Goal: Task Accomplishment & Management: Use online tool/utility

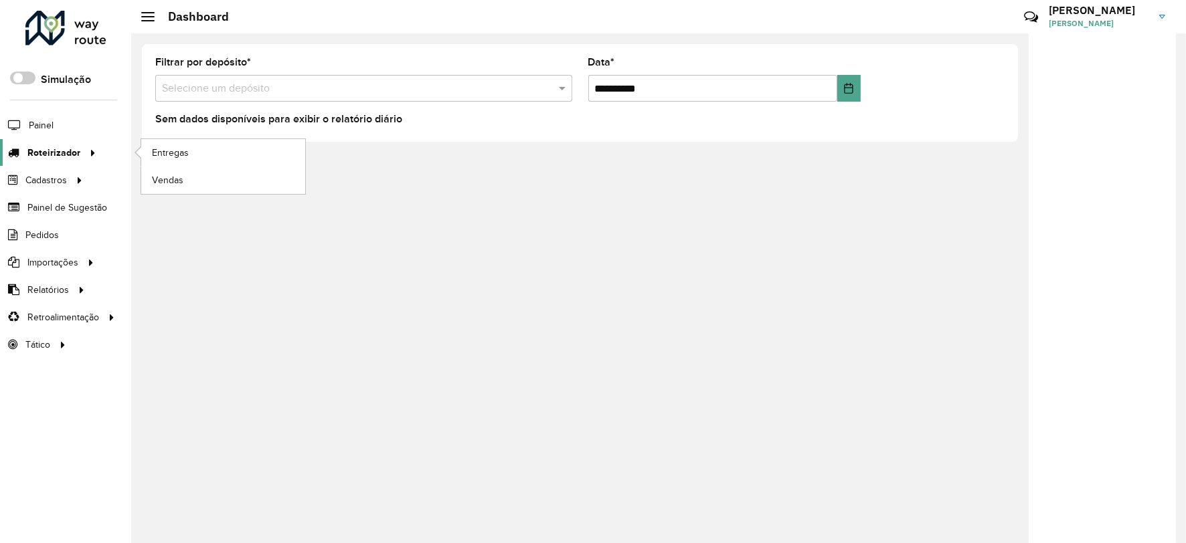
click at [58, 157] on span "Roteirizador" at bounding box center [53, 153] width 53 height 14
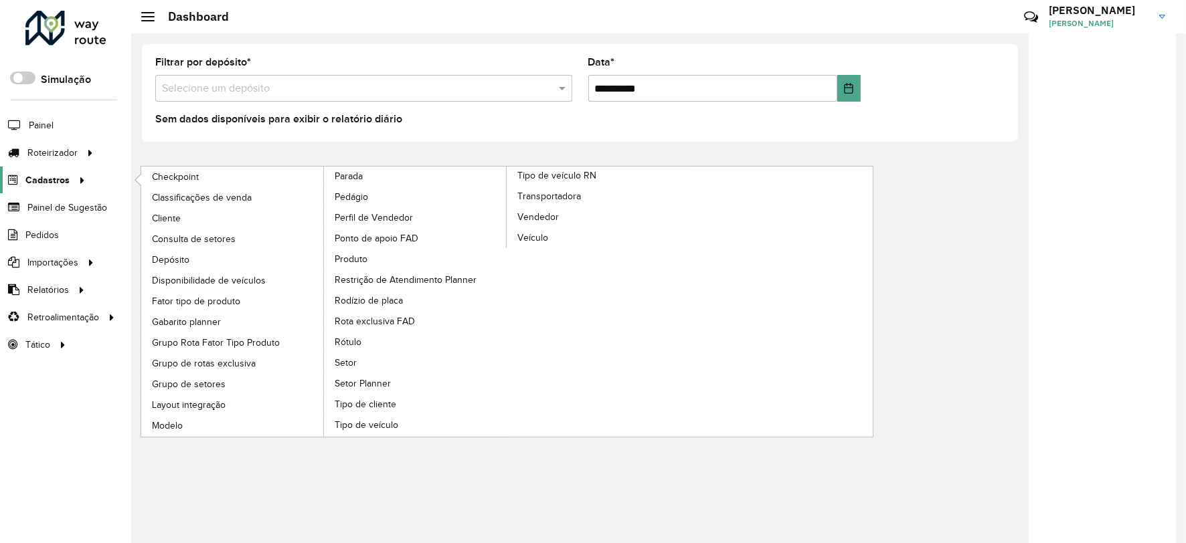
click at [37, 182] on span "Cadastros" at bounding box center [47, 180] width 44 height 14
click at [172, 211] on link "Cliente" at bounding box center [232, 218] width 183 height 20
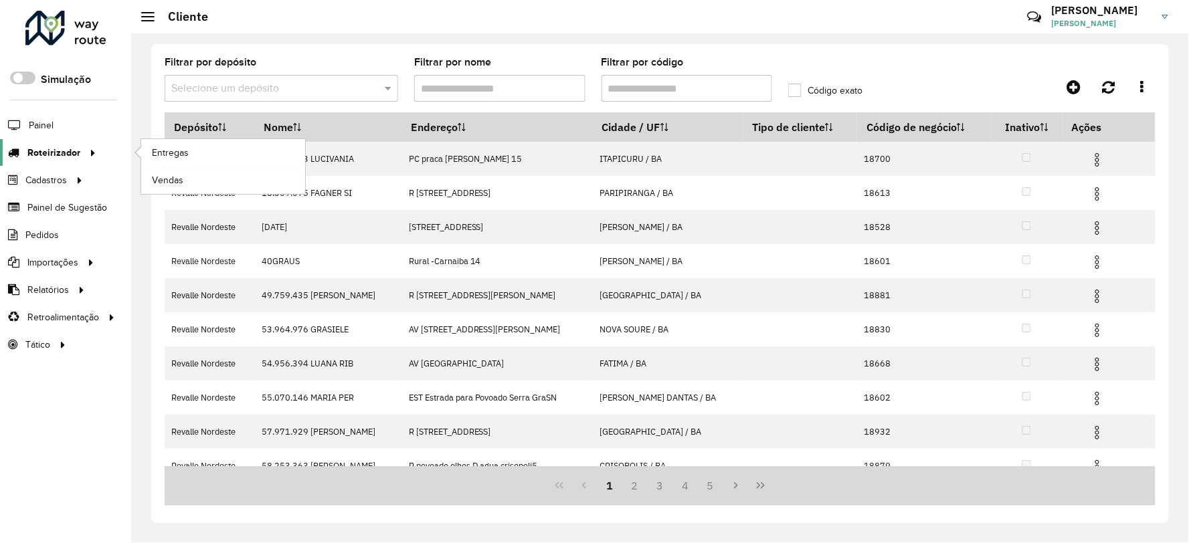
click at [44, 152] on span "Roteirizador" at bounding box center [53, 153] width 53 height 14
click at [179, 149] on span "Entregas" at bounding box center [171, 153] width 38 height 14
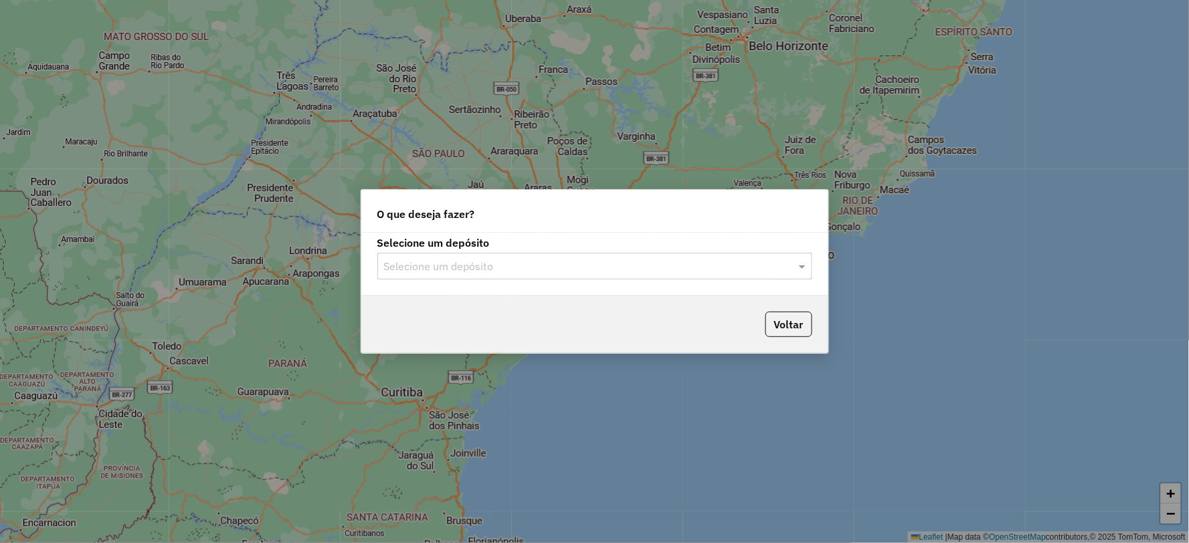
drag, startPoint x: 654, startPoint y: 263, endPoint x: 649, endPoint y: 280, distance: 17.4
click at [654, 264] on input "text" at bounding box center [581, 267] width 395 height 16
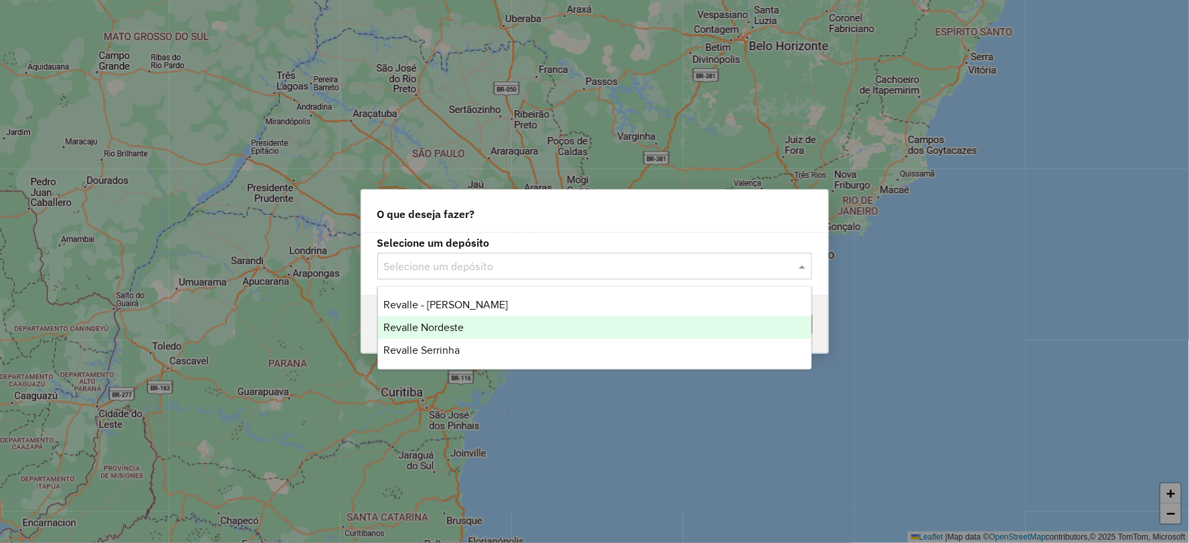
click at [613, 317] on div "Revalle Nordeste" at bounding box center [595, 328] width 434 height 23
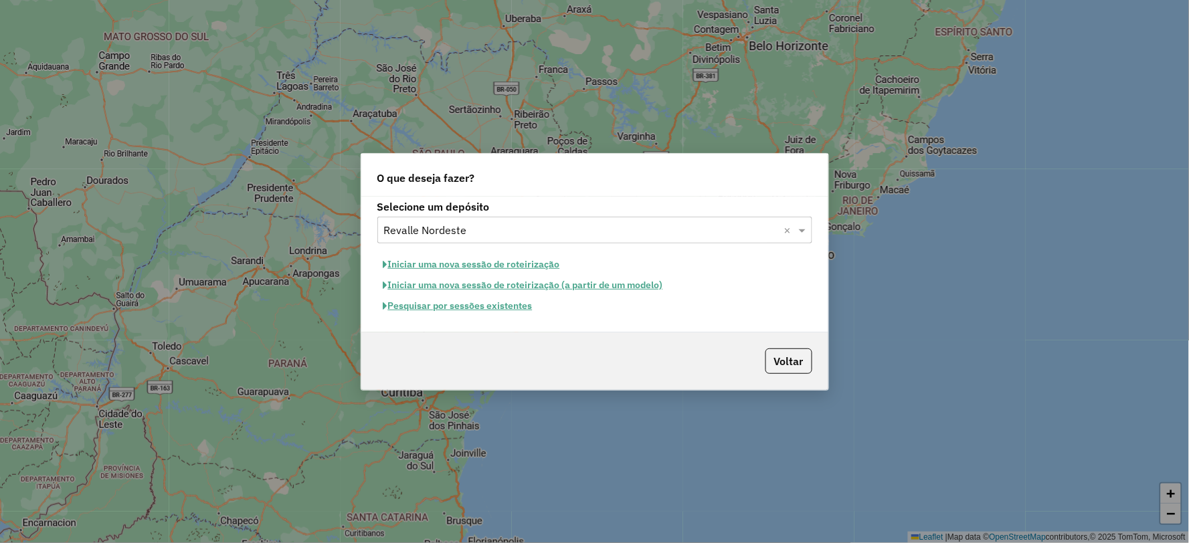
click at [476, 285] on button "Iniciar uma nova sessão de roteirização (a partir de um modelo)" at bounding box center [523, 285] width 292 height 21
select select "*"
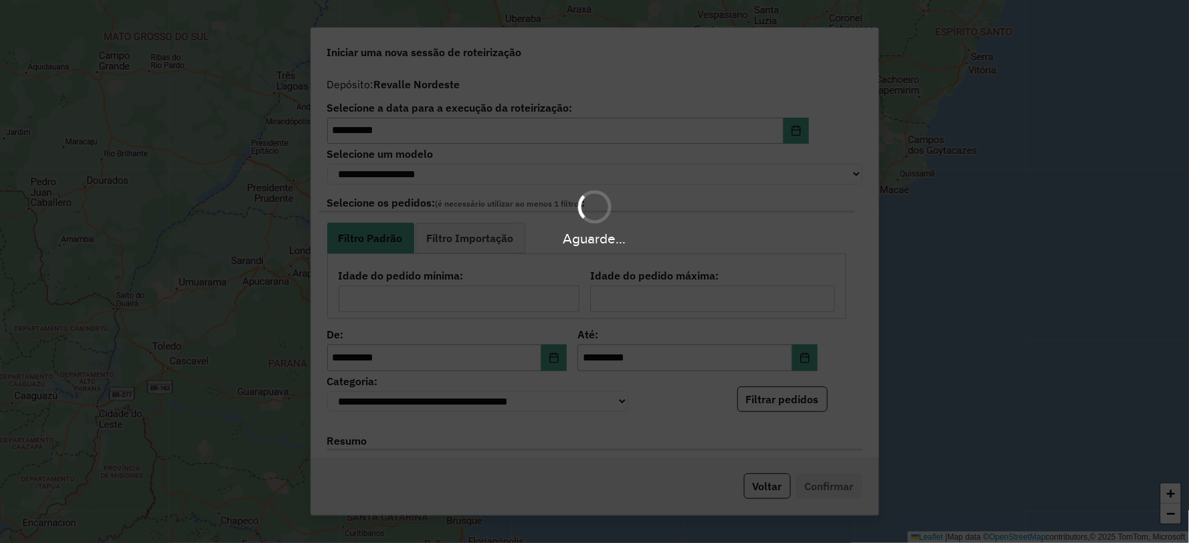
click at [1053, 128] on div "Aguarde..." at bounding box center [594, 271] width 1189 height 543
click at [1044, 256] on div "Aguarde..." at bounding box center [594, 271] width 1189 height 543
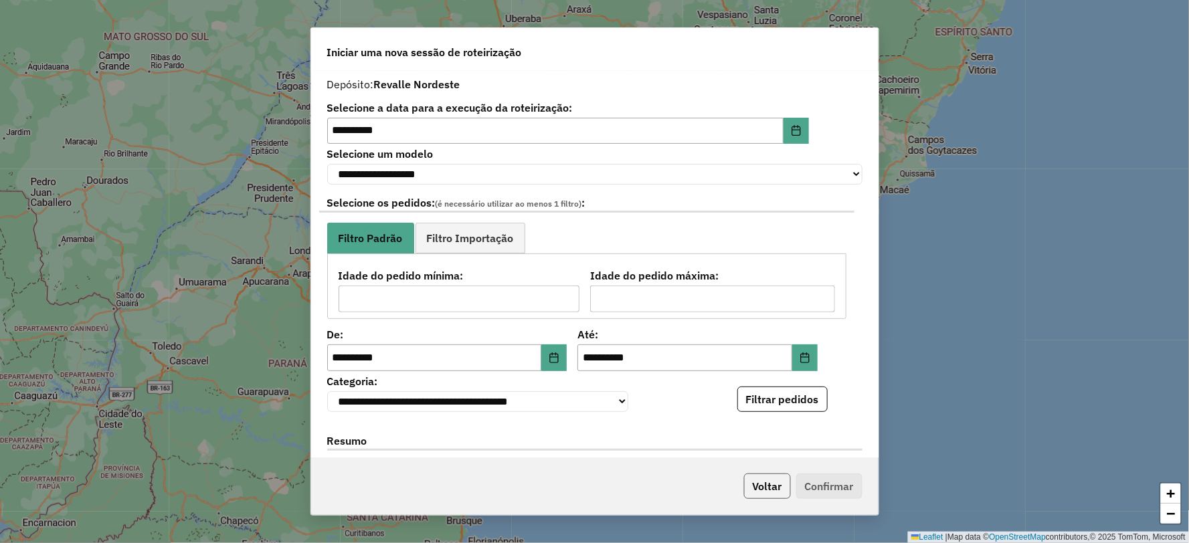
click at [770, 491] on button "Voltar" at bounding box center [767, 486] width 47 height 25
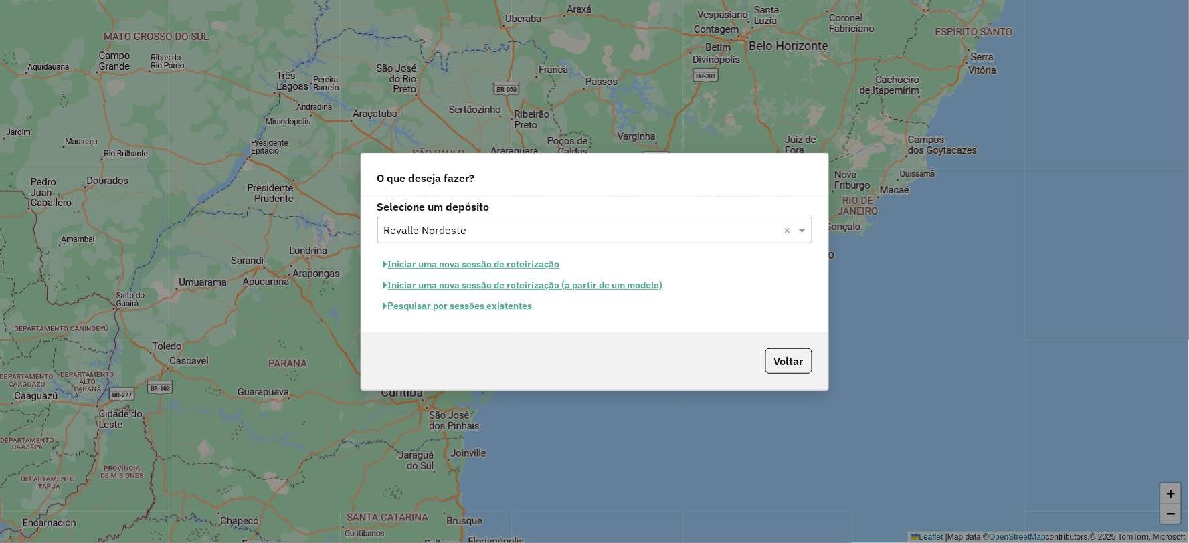
click at [499, 305] on button "Pesquisar por sessões existentes" at bounding box center [457, 306] width 161 height 21
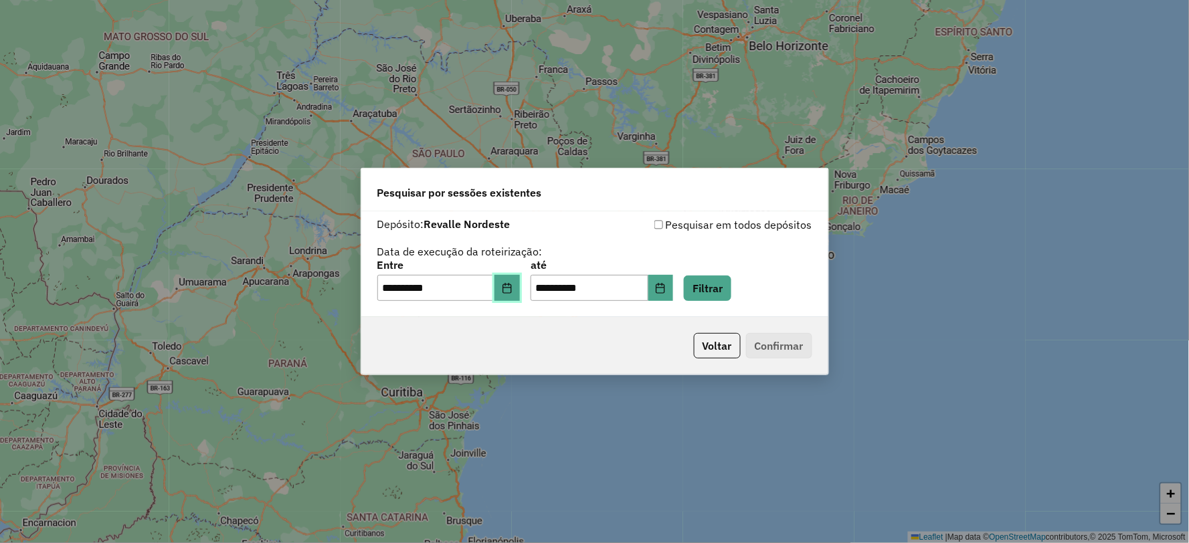
click at [520, 280] on button "Choose Date" at bounding box center [507, 288] width 25 height 27
drag, startPoint x: 726, startPoint y: 211, endPoint x: 707, endPoint y: 238, distance: 32.5
click at [727, 211] on div "**********" at bounding box center [594, 264] width 467 height 106
click at [753, 293] on div "**********" at bounding box center [594, 280] width 435 height 41
click at [723, 293] on button "Filtrar" at bounding box center [708, 288] width 48 height 25
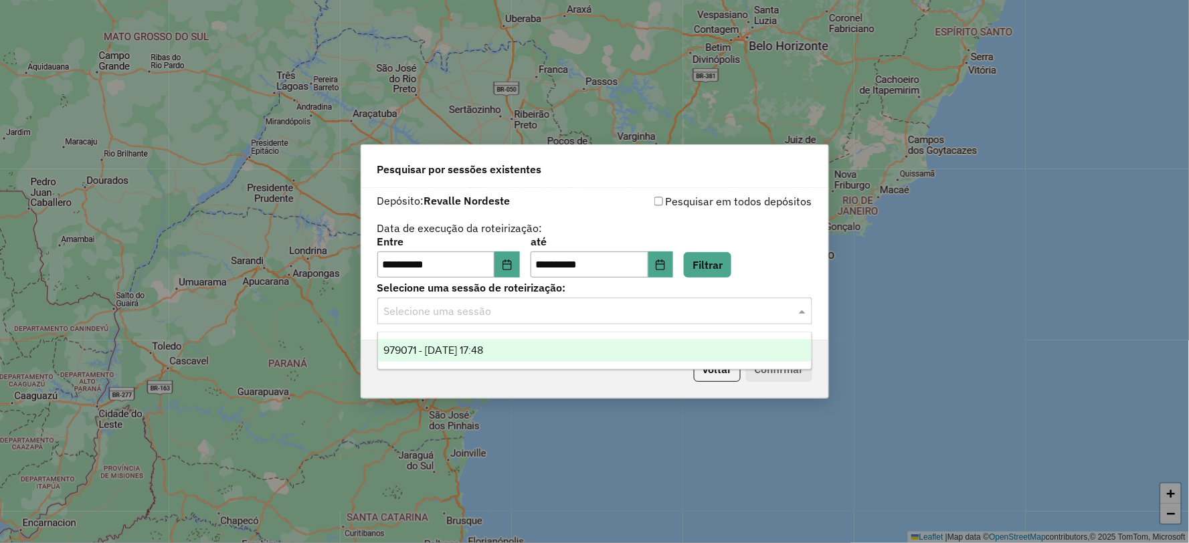
click at [543, 316] on input "text" at bounding box center [581, 312] width 395 height 16
click at [516, 353] on div "979071 - [DATE] 17:48" at bounding box center [595, 350] width 434 height 23
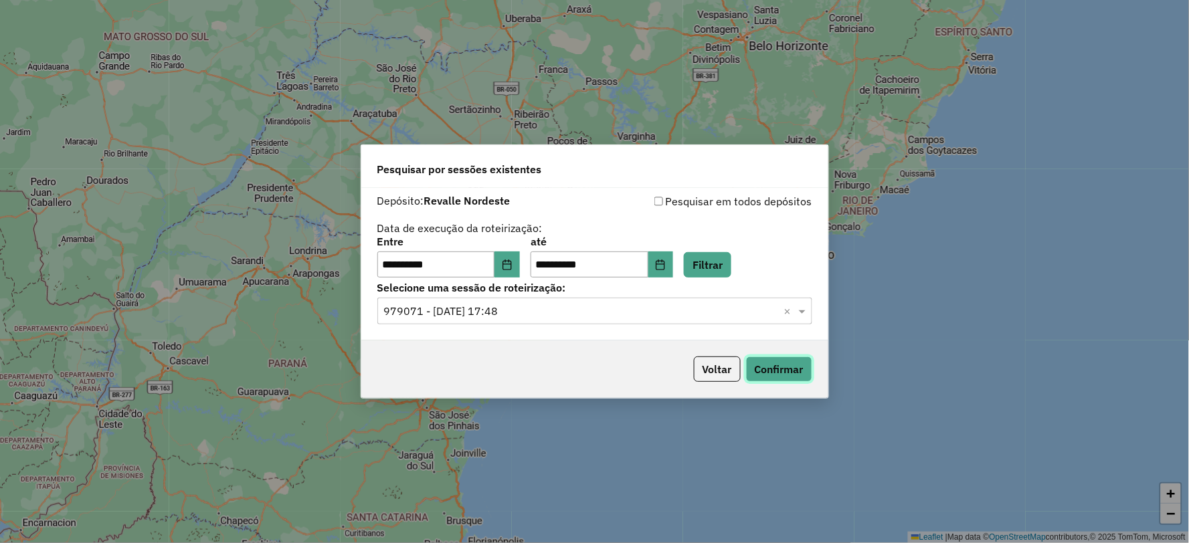
click at [791, 373] on button "Confirmar" at bounding box center [779, 369] width 66 height 25
